Goal: Find specific page/section: Find specific page/section

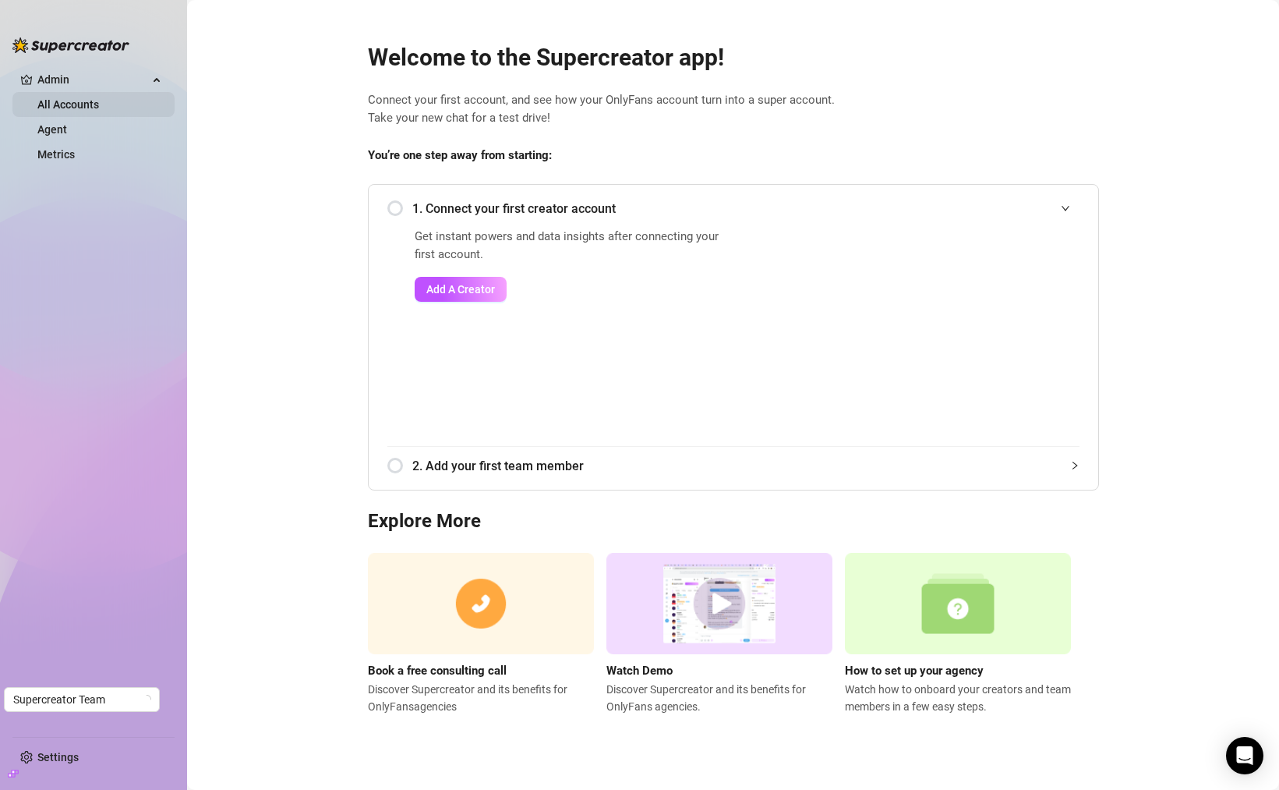
click at [72, 111] on link "All Accounts" at bounding box center [68, 104] width 62 height 12
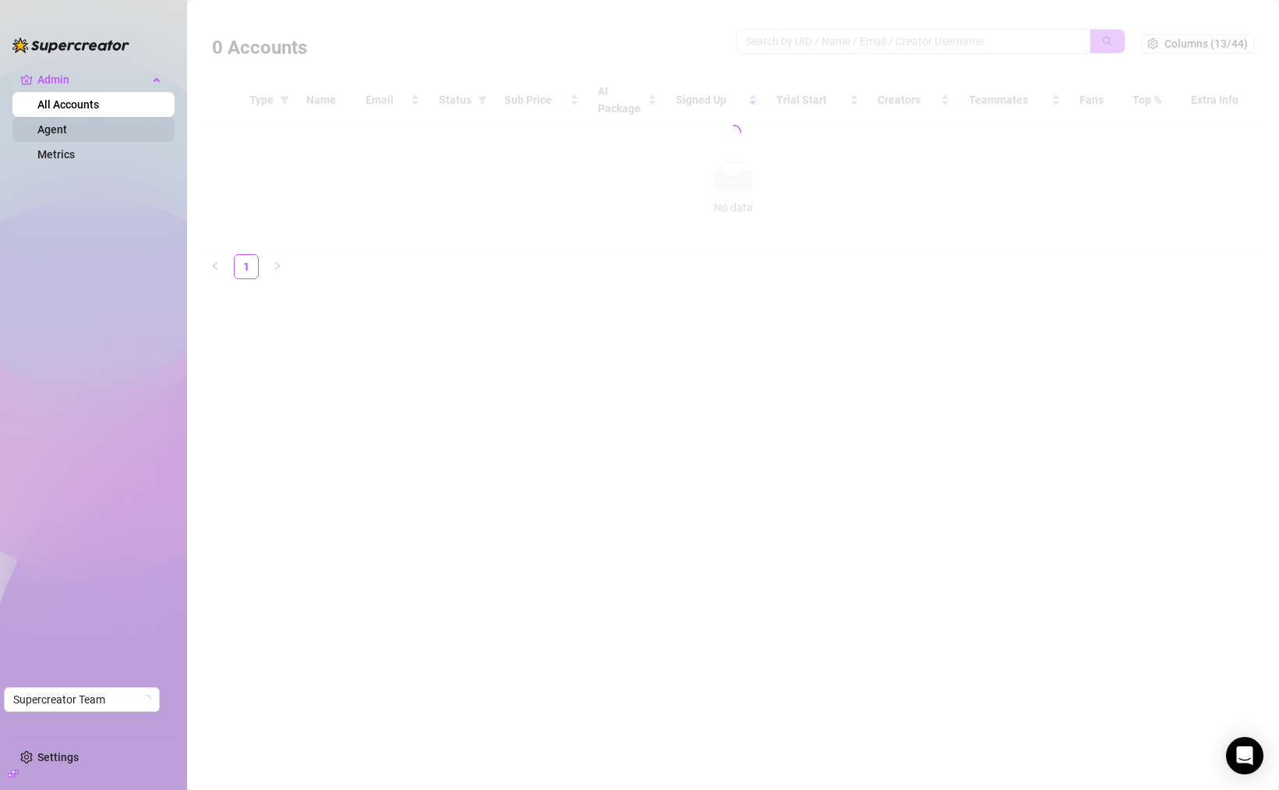
click at [67, 126] on link "Agent" at bounding box center [52, 129] width 30 height 12
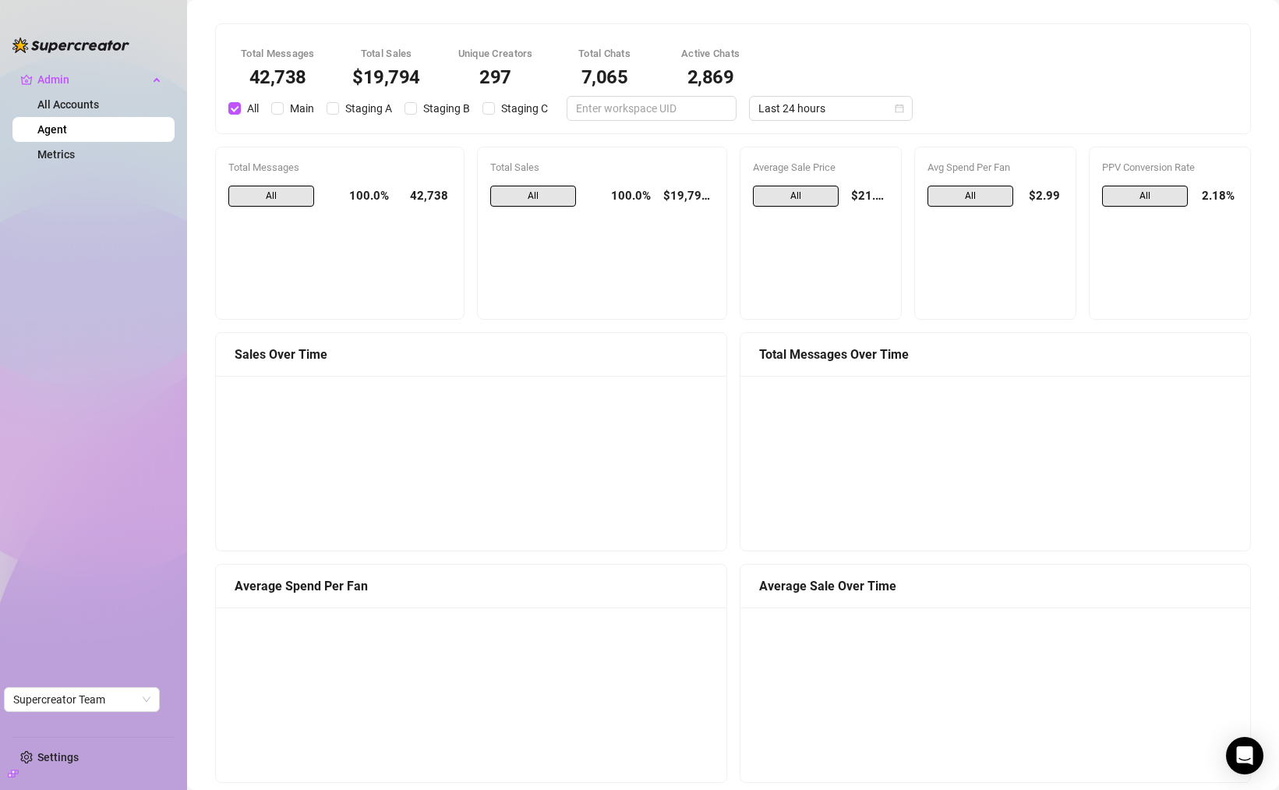
click at [610, 54] on div "Total Chats" at bounding box center [605, 54] width 69 height 16
copy div "Total Chats"
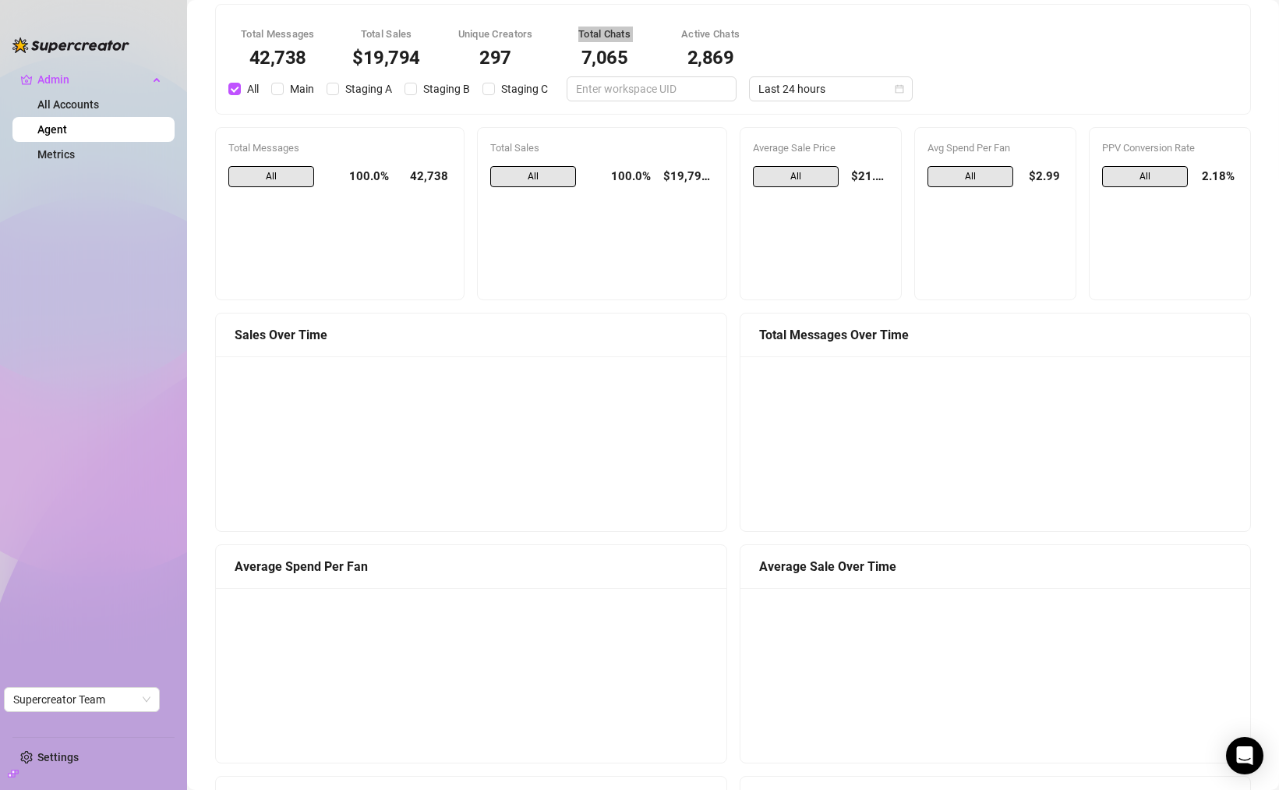
scroll to position [29, 0]
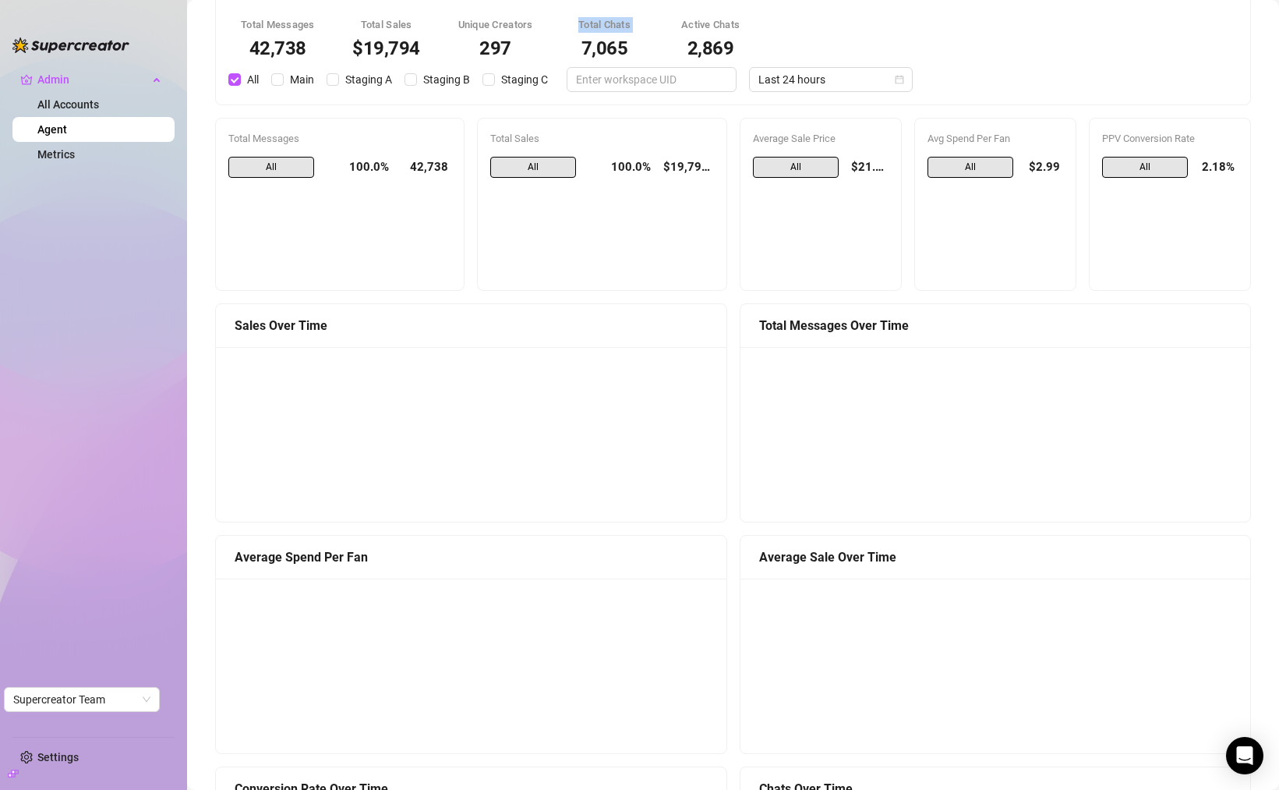
click at [808, 380] on canvas at bounding box center [993, 434] width 486 height 156
click at [654, 410] on canvas at bounding box center [468, 434] width 486 height 156
click at [840, 355] on div at bounding box center [996, 434] width 511 height 175
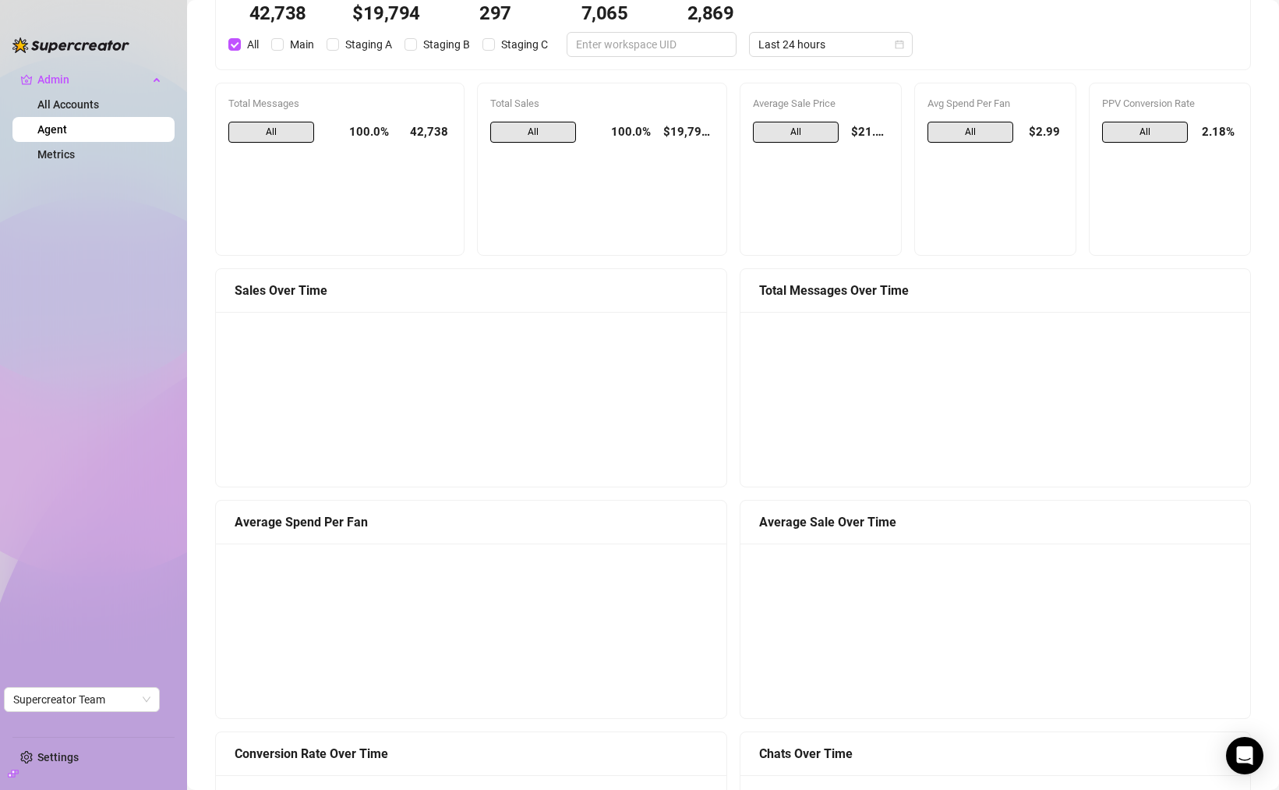
scroll to position [68, 0]
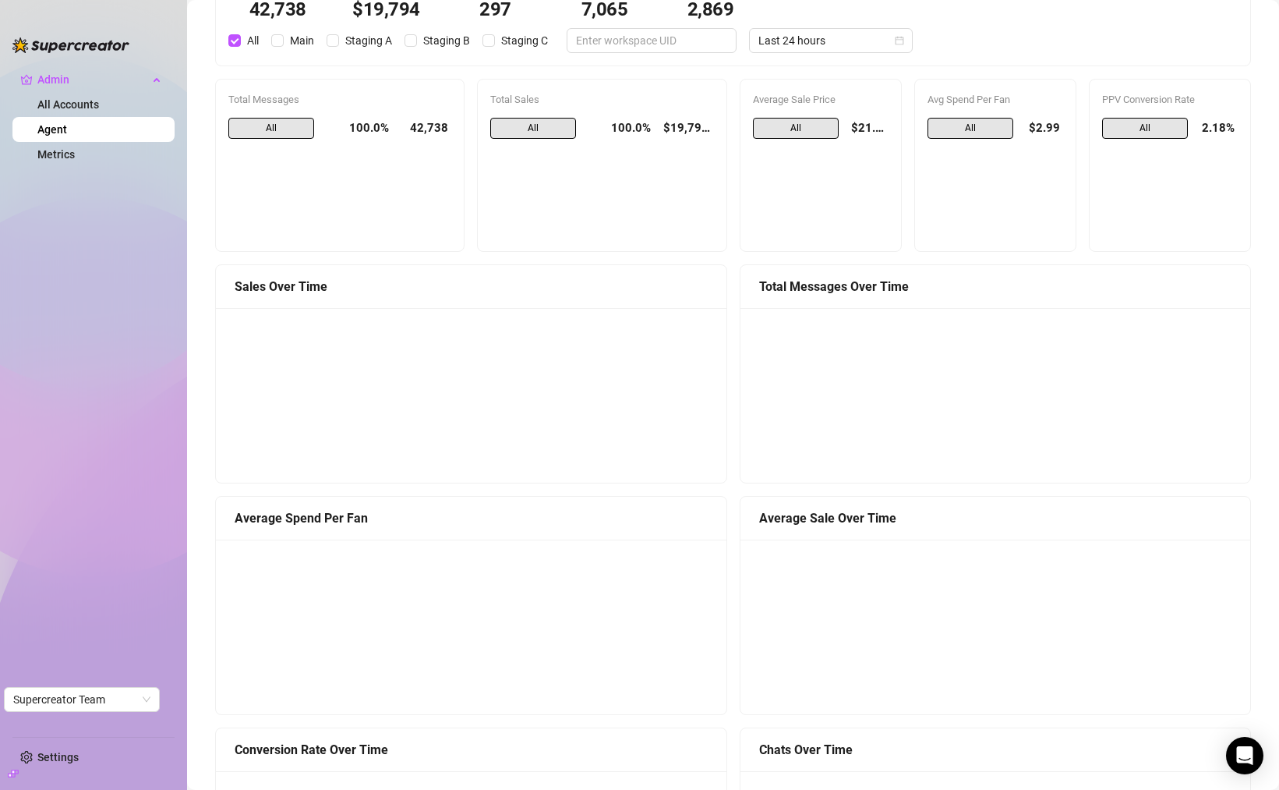
click at [299, 285] on div "Sales Over Time" at bounding box center [471, 286] width 473 height 19
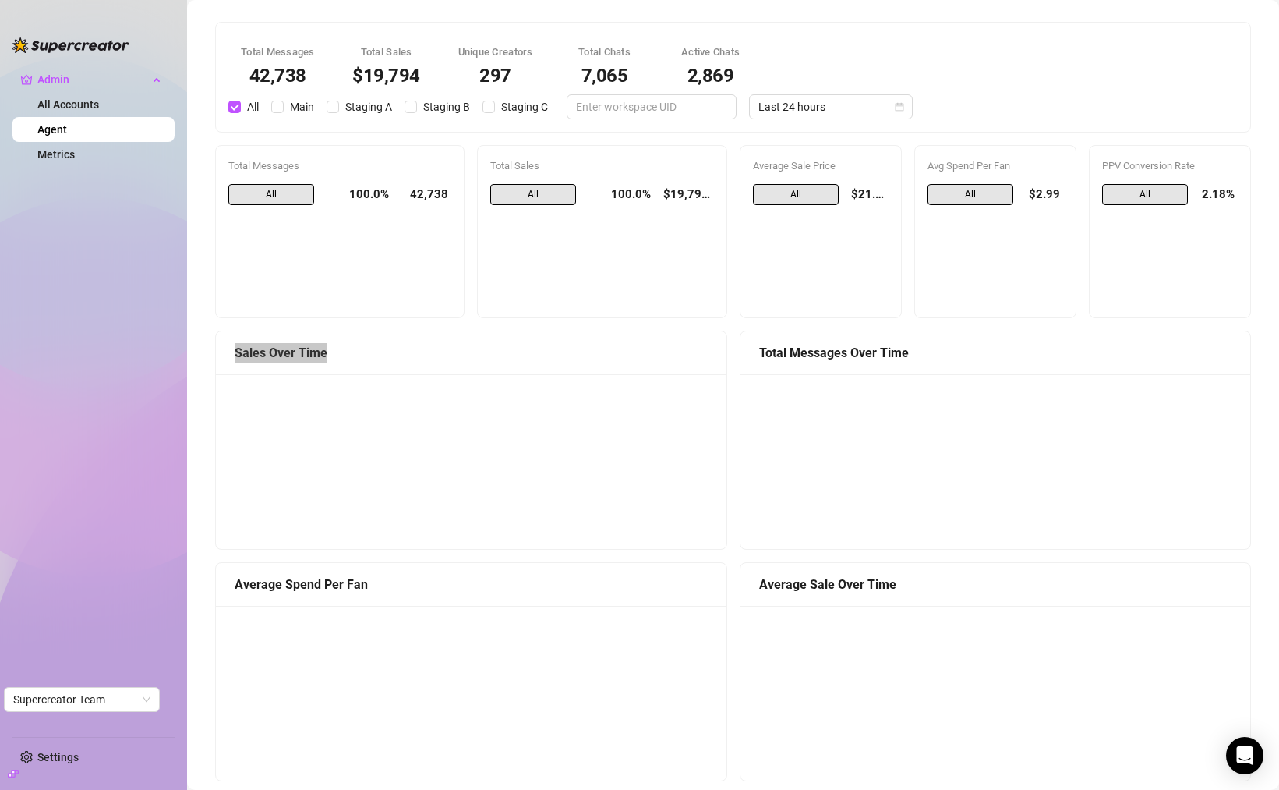
scroll to position [0, 0]
click at [475, 81] on div "297" at bounding box center [495, 77] width 75 height 19
click at [869, 106] on span "Last 24 hours" at bounding box center [831, 108] width 145 height 23
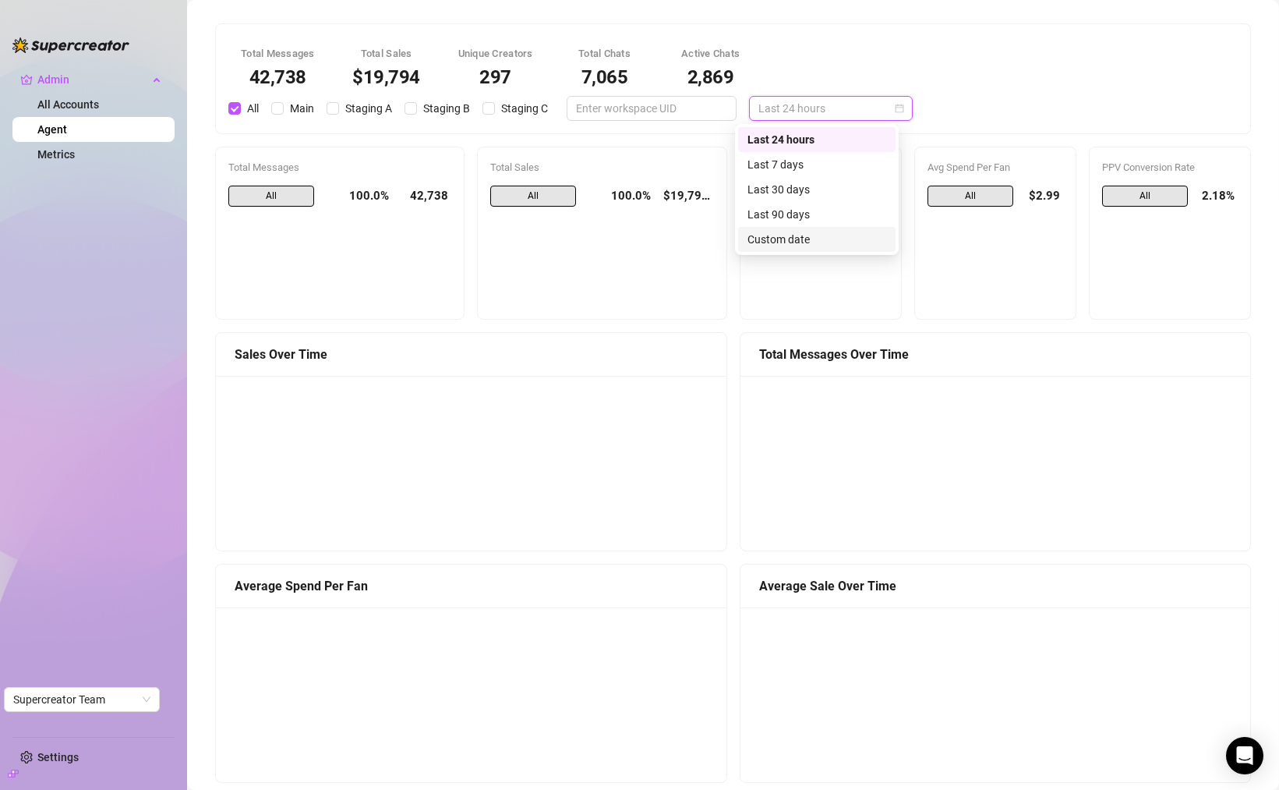
click at [497, 317] on div "Total Sales All 100.0% $19,794.37" at bounding box center [602, 232] width 248 height 171
